Goal: Find specific page/section

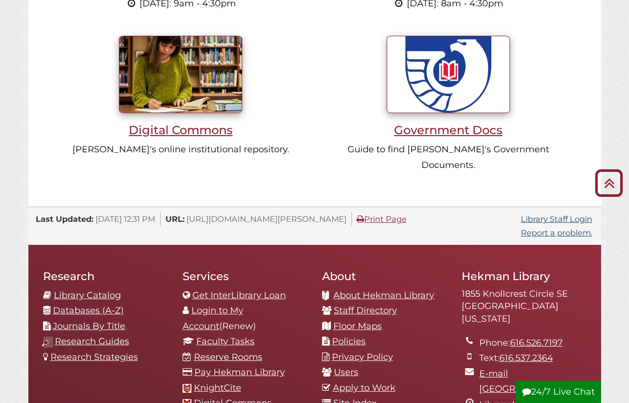
scroll to position [840, 0]
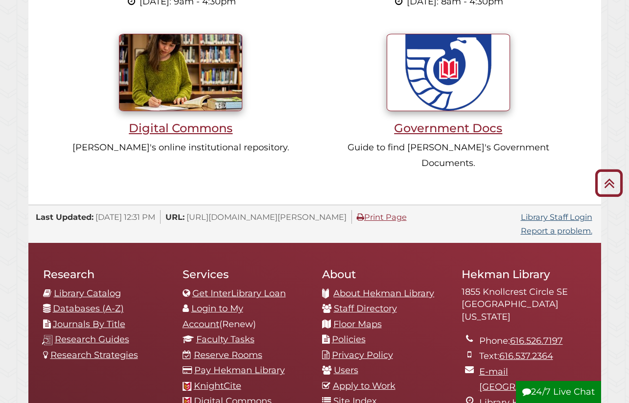
click at [89, 303] on link "Databases (A-Z)" at bounding box center [88, 308] width 71 height 11
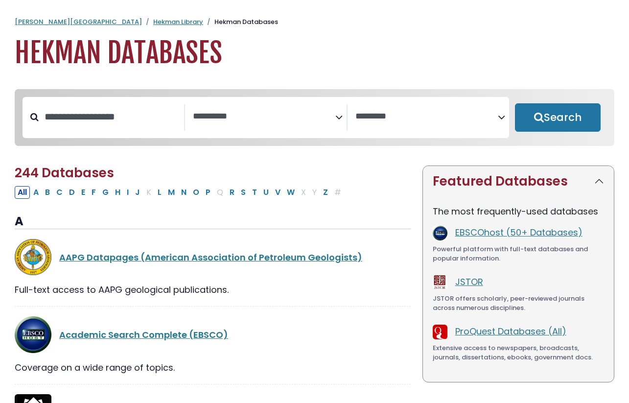
select select "Database Subject Filter"
select select "Database Vendors Filter"
click at [322, 115] on textarea "Search" at bounding box center [264, 117] width 142 height 10
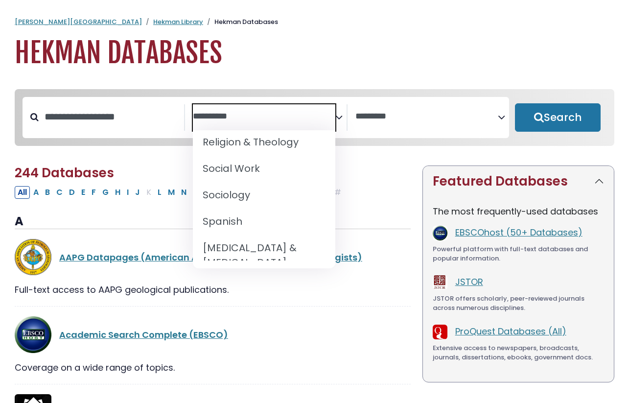
scroll to position [992, 0]
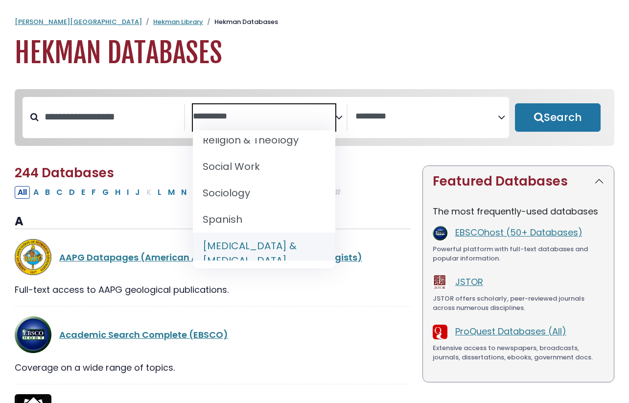
select select "*****"
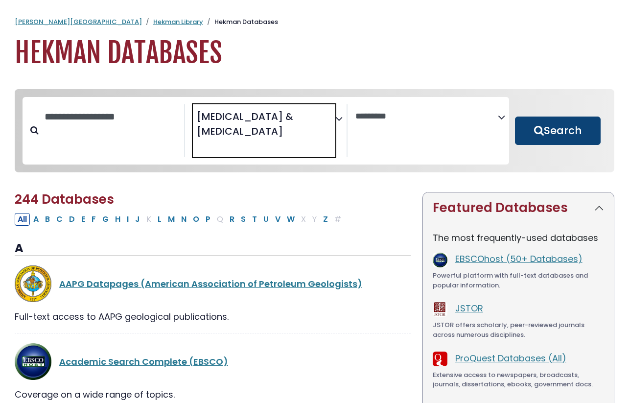
click at [541, 134] on button "Search" at bounding box center [558, 130] width 86 height 28
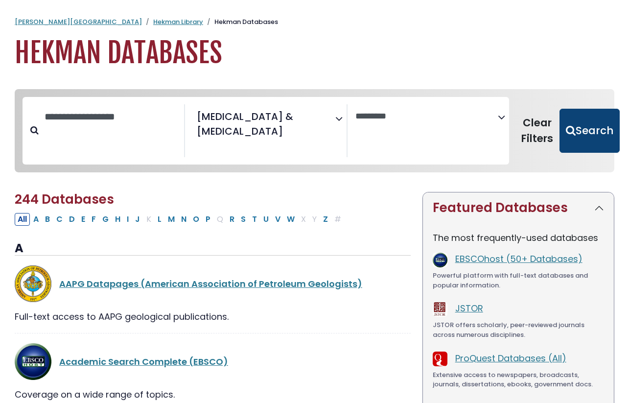
select select "Database Vendors Filter"
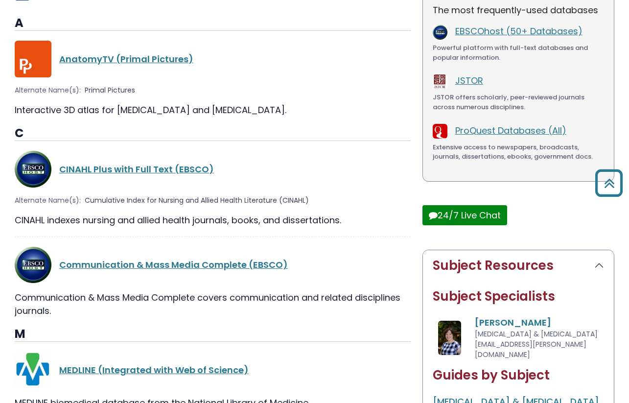
scroll to position [231, 0]
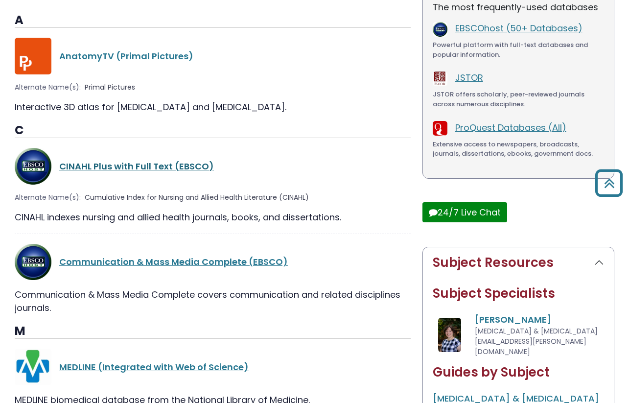
click at [151, 164] on link "CINAHL Plus with Full Text (EBSCO)" at bounding box center [136, 166] width 155 height 12
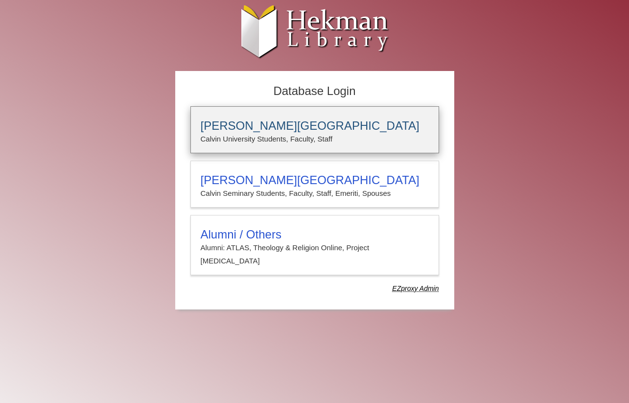
click at [298, 135] on p "Calvin University Students, Faculty, Staff" at bounding box center [315, 139] width 228 height 13
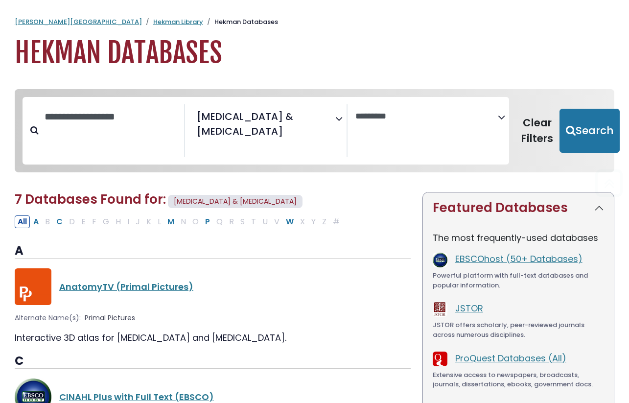
select select "Database Vendors Filter"
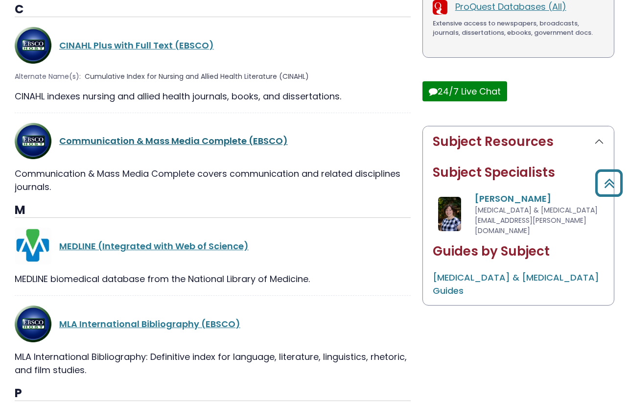
scroll to position [352, 0]
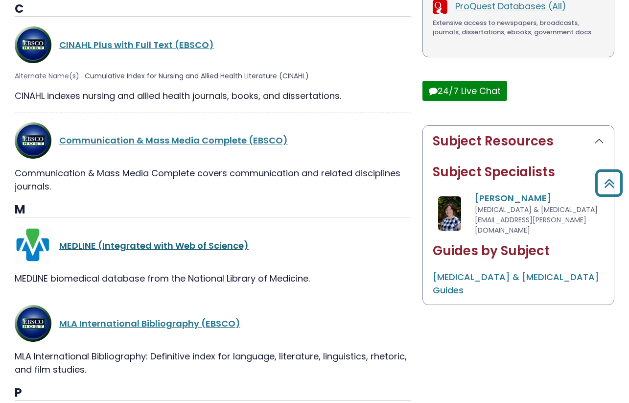
click at [117, 243] on link "MEDLINE (Integrated with Web of Science)" at bounding box center [153, 245] width 189 height 12
